Goal: Entertainment & Leisure: Browse casually

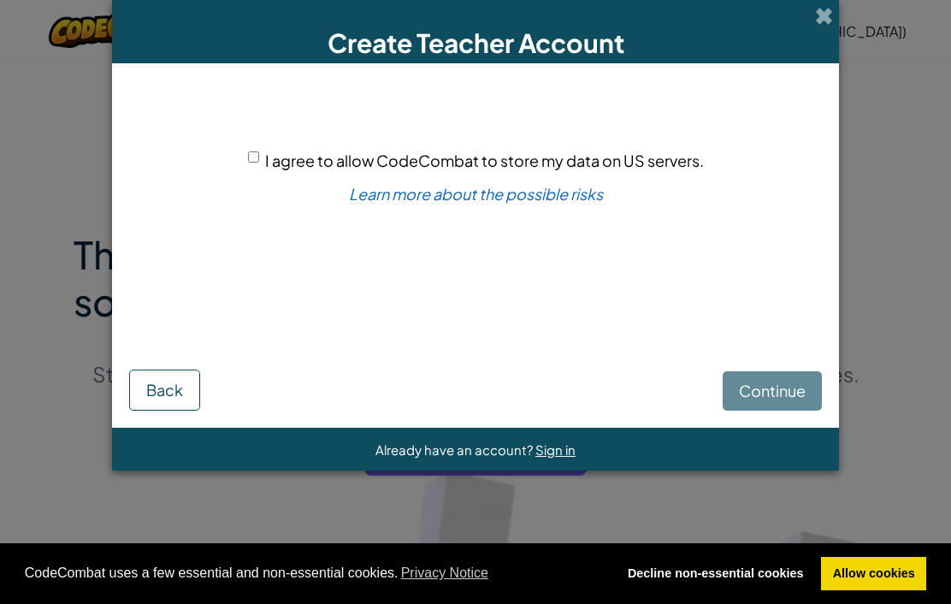
click at [828, 14] on span at bounding box center [824, 16] width 18 height 18
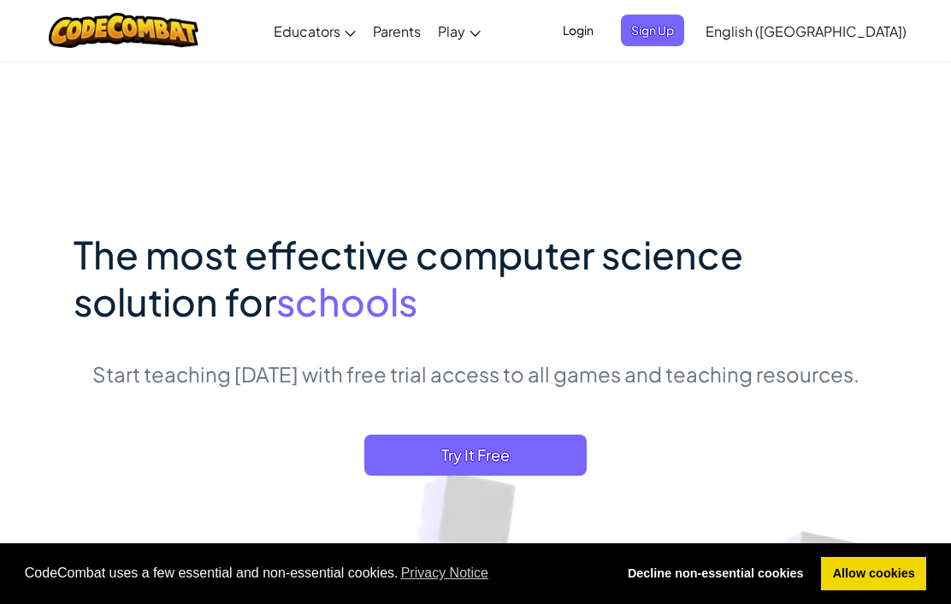
click at [0, 0] on link "CodeCombat Home With access to all 530 levels and exclusive features like pets,…" at bounding box center [0, 0] width 0 height 0
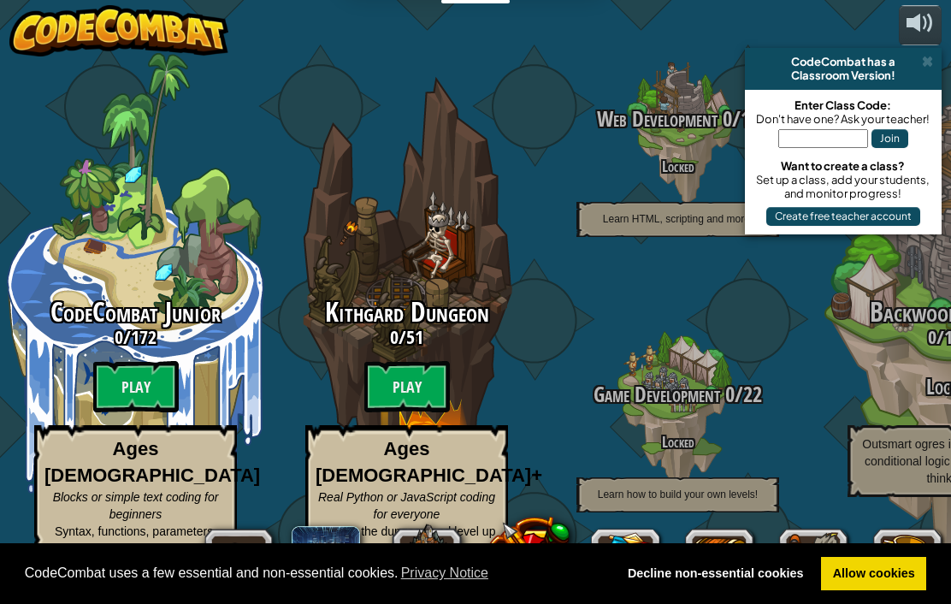
click at [130, 377] on btn "Play" at bounding box center [136, 386] width 86 height 51
